Goal: Find specific page/section: Find specific page/section

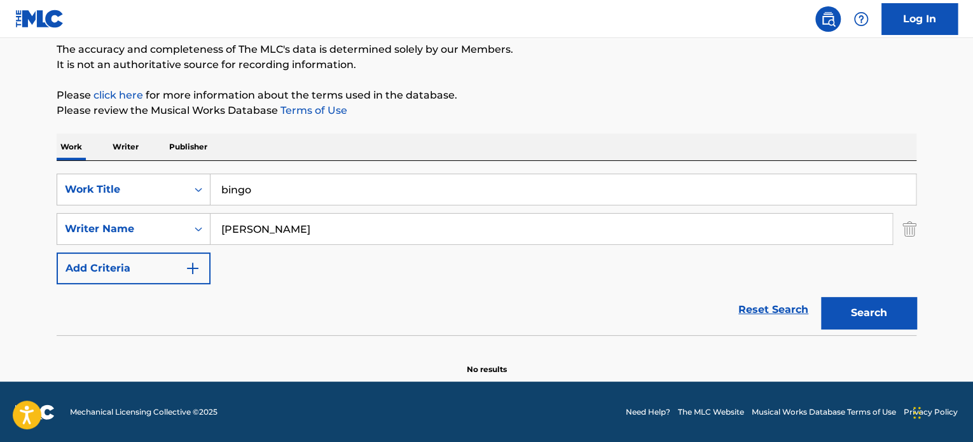
scroll to position [109, 0]
drag, startPoint x: 256, startPoint y: 185, endPoint x: 107, endPoint y: 179, distance: 149.6
click at [109, 183] on div "SearchWithCriteria651a517a-ce28-4cdf-a125-3fbb2c2c7b1d Work Title bingo" at bounding box center [487, 190] width 860 height 32
type input "lay with me"
type input "[PERSON_NAME]"
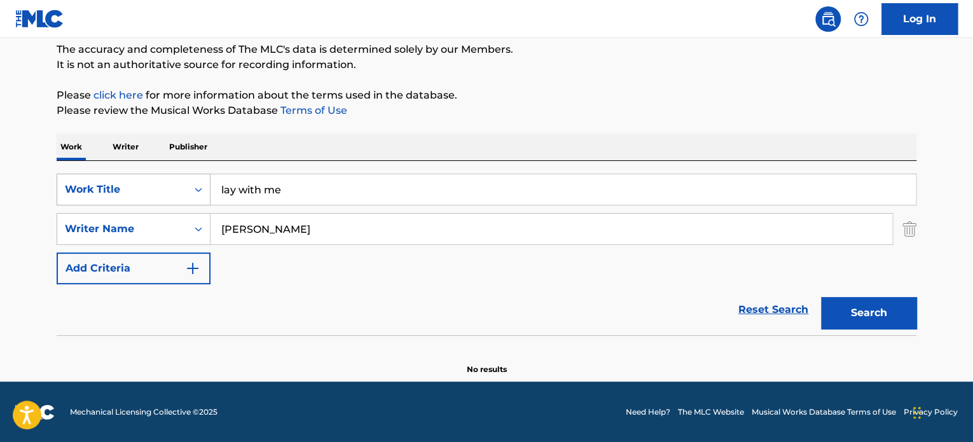
click at [821, 297] on button "Search" at bounding box center [868, 313] width 95 height 32
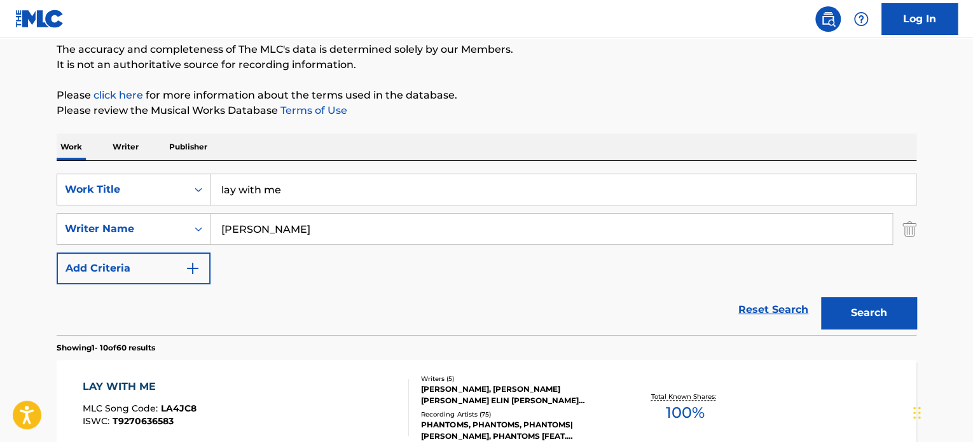
click at [120, 382] on div "LAY WITH ME" at bounding box center [140, 386] width 114 height 15
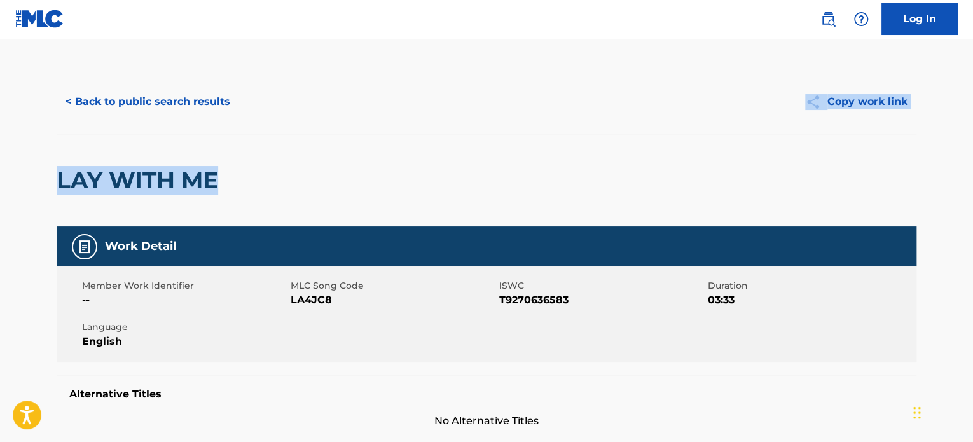
drag, startPoint x: 972, startPoint y: 80, endPoint x: 959, endPoint y: 165, distance: 85.6
drag, startPoint x: 972, startPoint y: 83, endPoint x: 966, endPoint y: 141, distance: 58.2
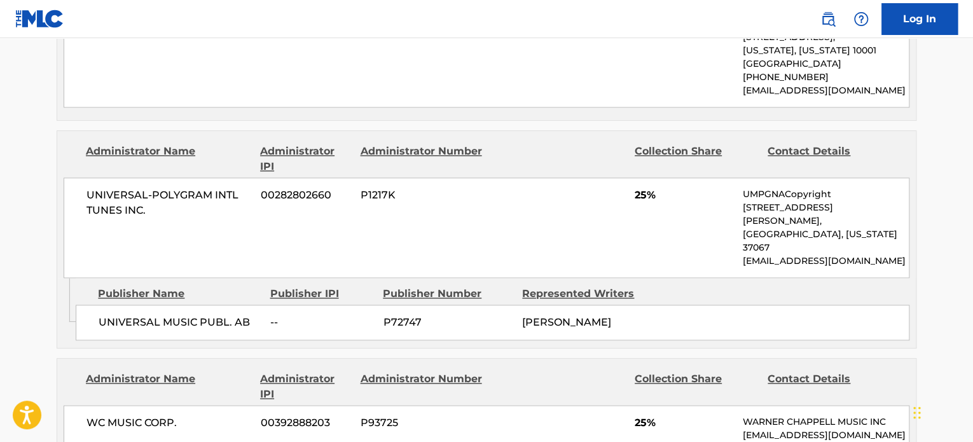
scroll to position [750, 0]
